Goal: Understand process/instructions

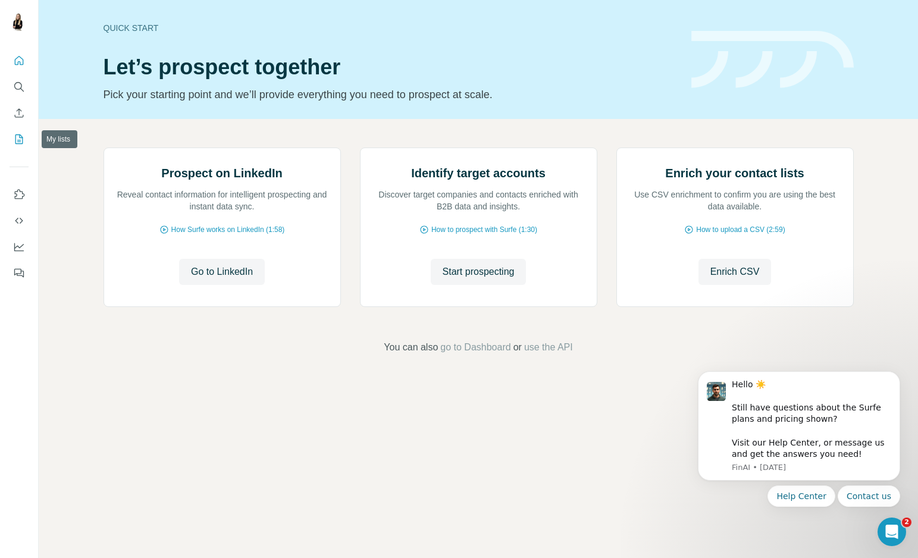
click at [13, 136] on icon "My lists" at bounding box center [19, 139] width 12 height 12
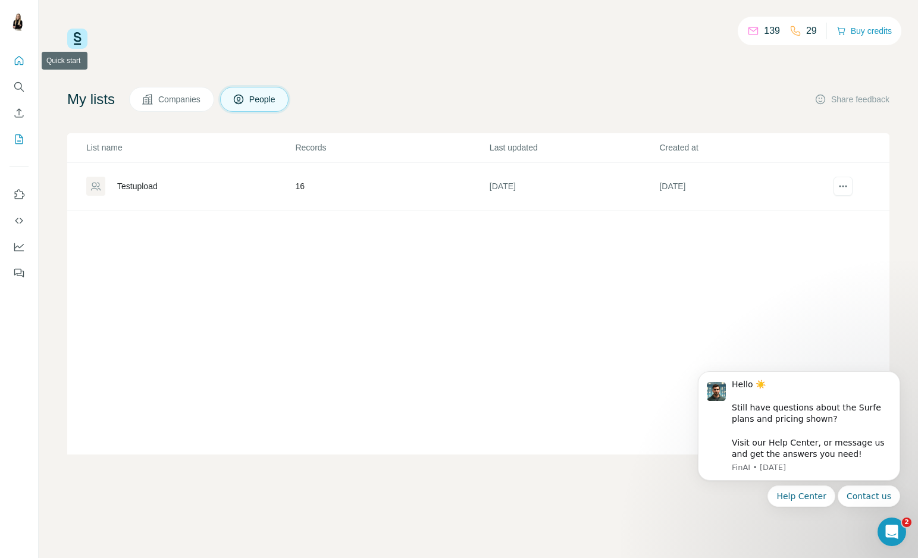
click at [26, 55] on button "Quick start" at bounding box center [19, 60] width 19 height 21
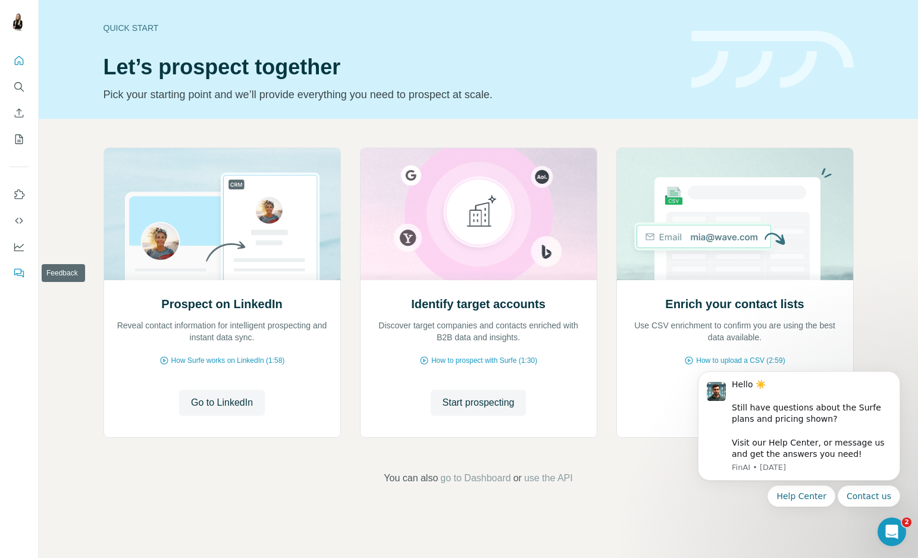
click at [15, 273] on icon "Feedback" at bounding box center [19, 273] width 12 height 12
click at [20, 61] on icon "Quick start" at bounding box center [19, 61] width 12 height 12
click at [228, 416] on div "Prospect on LinkedIn Reveal contact information for intelligent prospecting and…" at bounding box center [222, 358] width 236 height 158
click at [227, 411] on button "Go to LinkedIn" at bounding box center [222, 403] width 86 height 26
